Goal: Navigation & Orientation: Find specific page/section

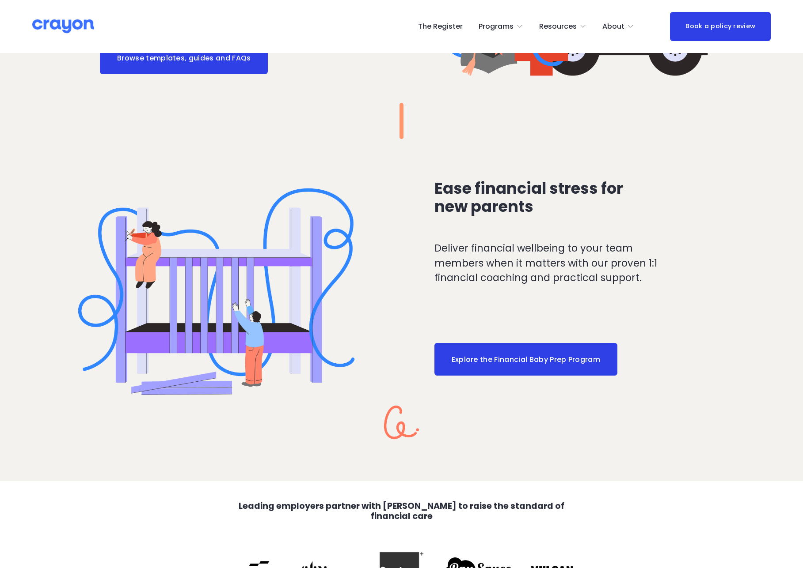
scroll to position [1733, 0]
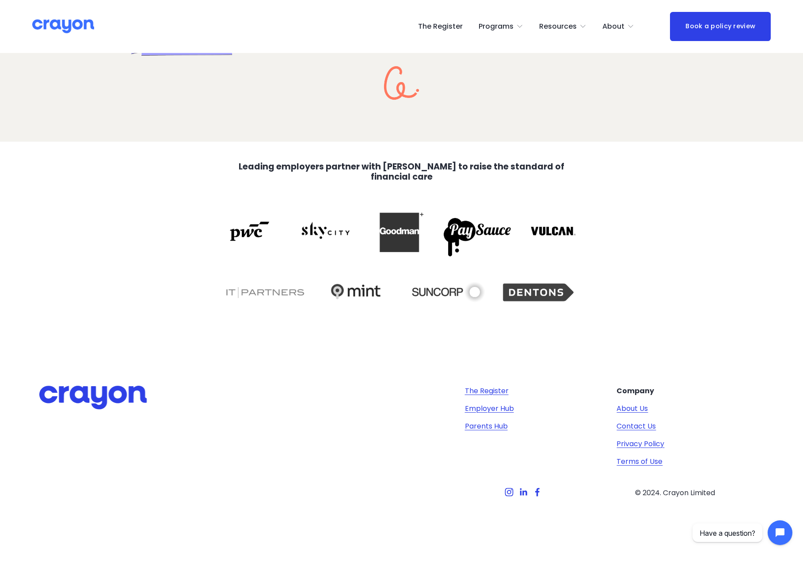
click at [636, 411] on link "About Us" at bounding box center [631, 409] width 31 height 11
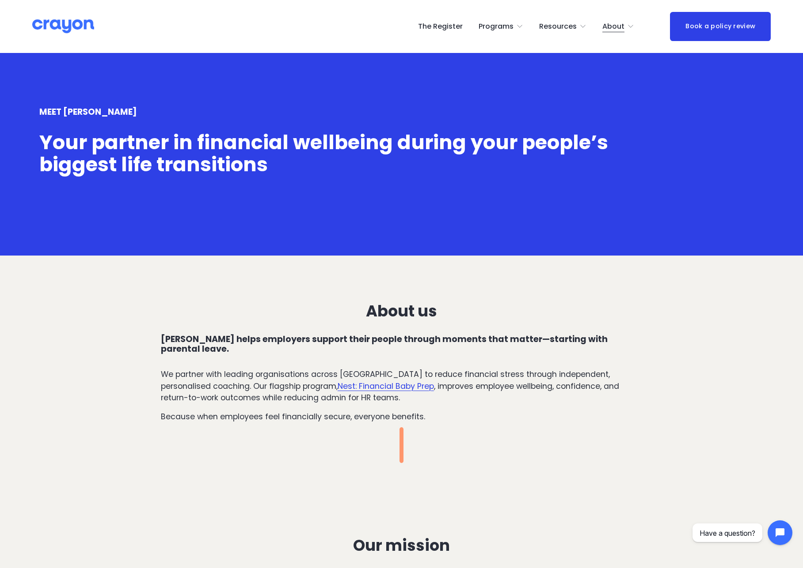
click at [450, 26] on link "The Register" at bounding box center [440, 26] width 45 height 14
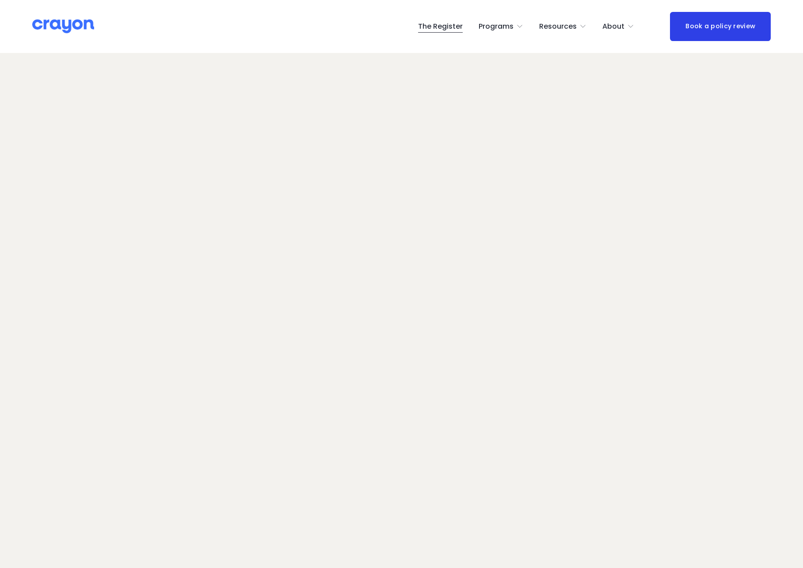
click at [72, 29] on img at bounding box center [63, 26] width 62 height 15
